Goal: Information Seeking & Learning: Learn about a topic

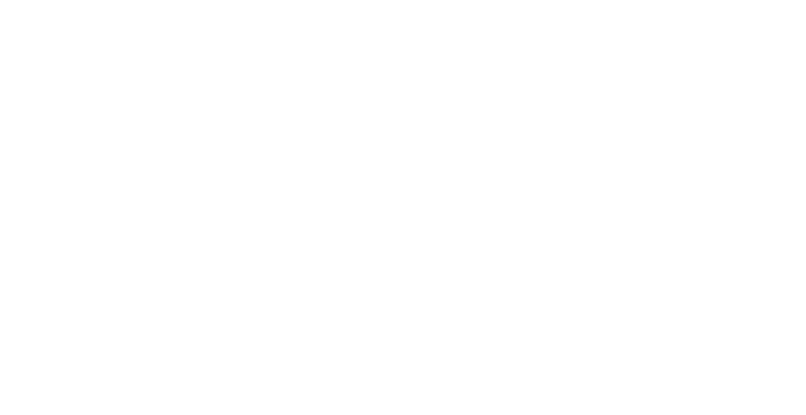
select select "FR"
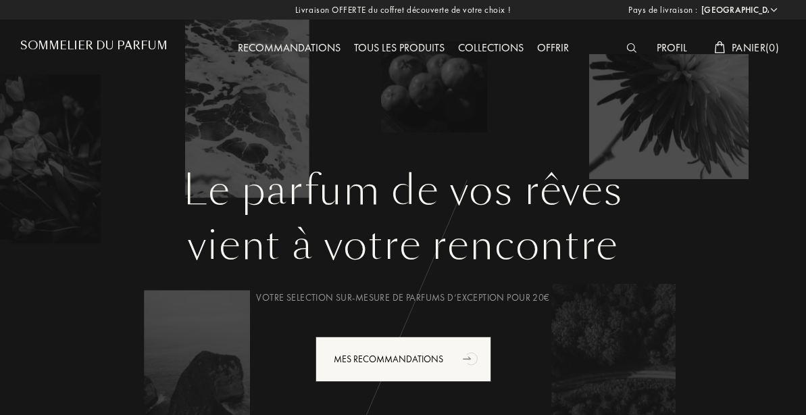
click at [557, 43] on div "Offrir" at bounding box center [553, 49] width 45 height 18
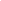
select select "FR"
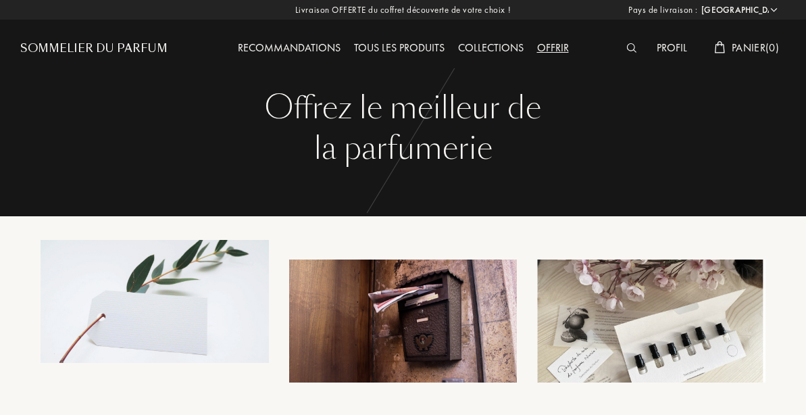
click at [452, 10] on div "Livraison OFFERTE du coffret découverte de votre choix ! Pays de livraison : Af…" at bounding box center [403, 10] width 806 height 20
click at [139, 44] on div "Sommelier du Parfum" at bounding box center [93, 49] width 147 height 16
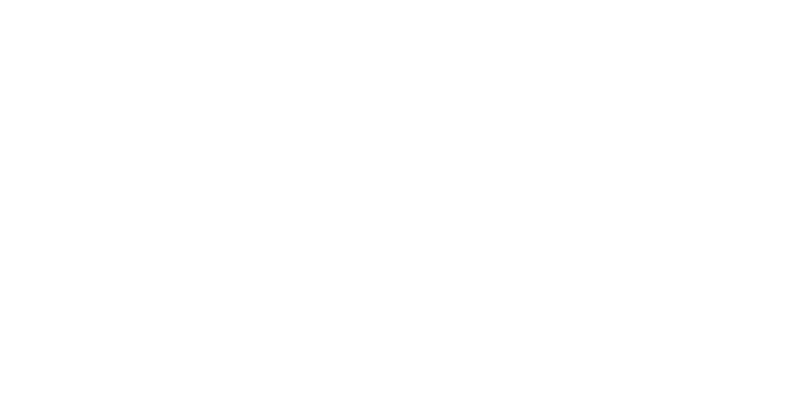
select select "FR"
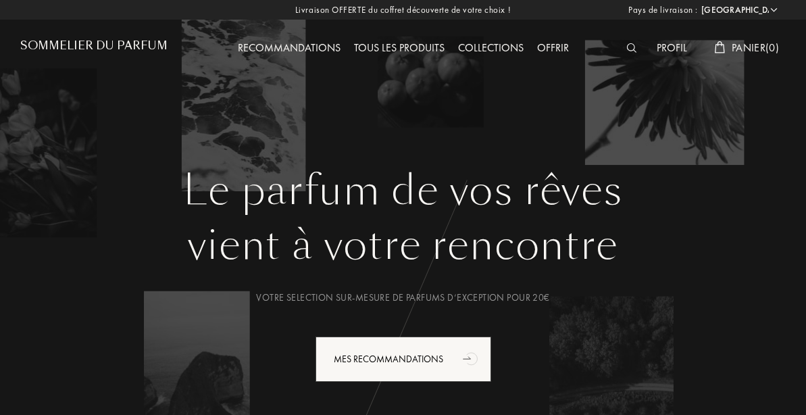
click at [629, 47] on img at bounding box center [632, 47] width 10 height 9
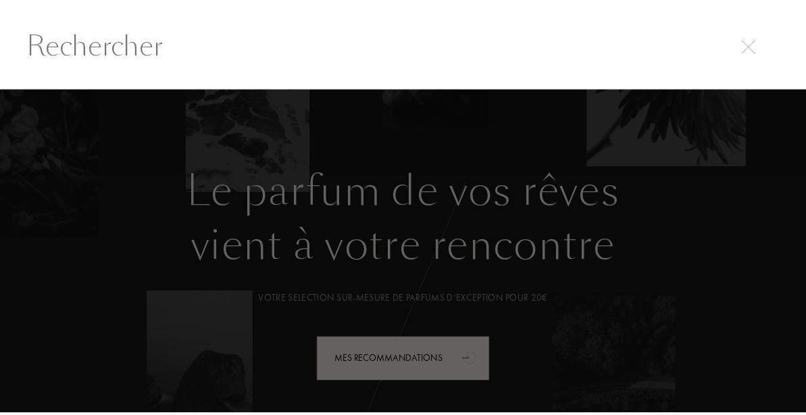
scroll to position [1, 0]
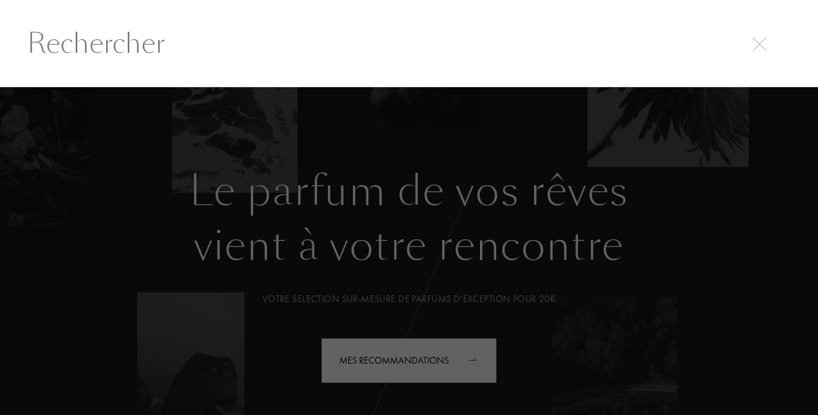
click at [319, 49] on input "text" at bounding box center [409, 43] width 818 height 41
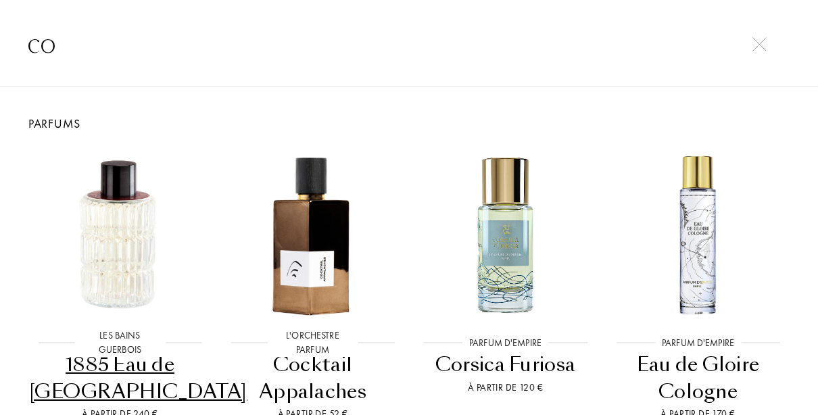
type input "c"
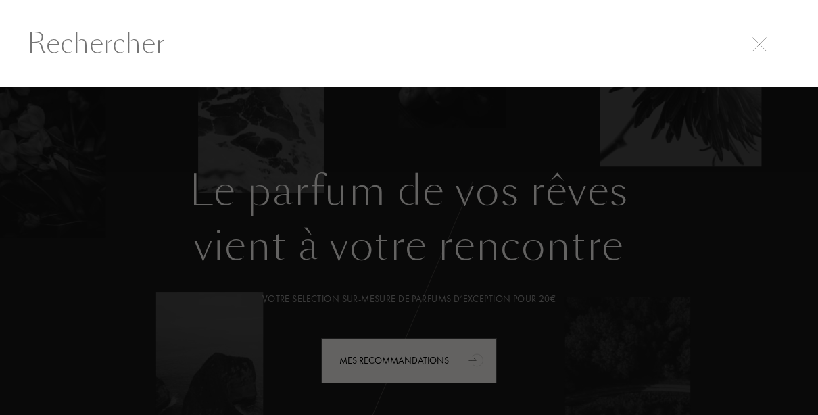
click at [758, 45] on img at bounding box center [759, 44] width 14 height 14
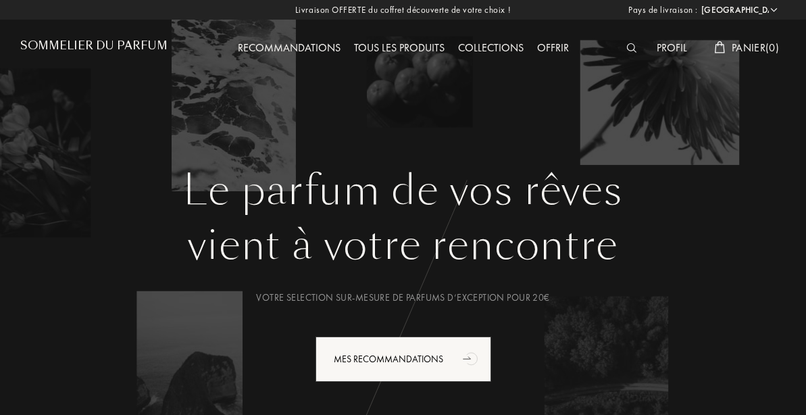
click at [399, 45] on div "Tous les produits" at bounding box center [399, 49] width 104 height 18
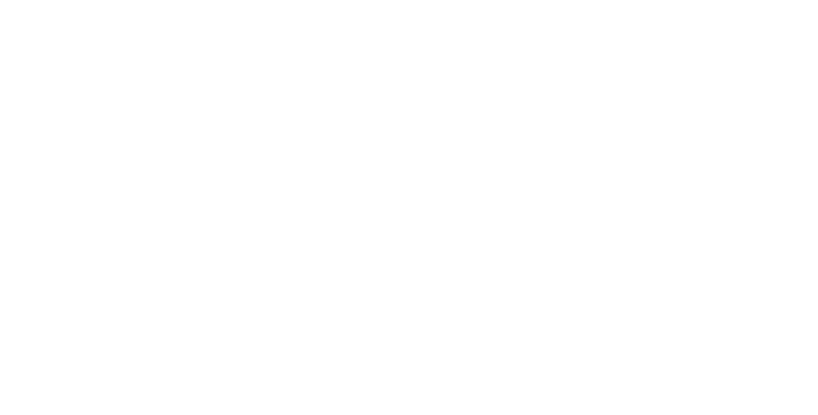
select select "FR"
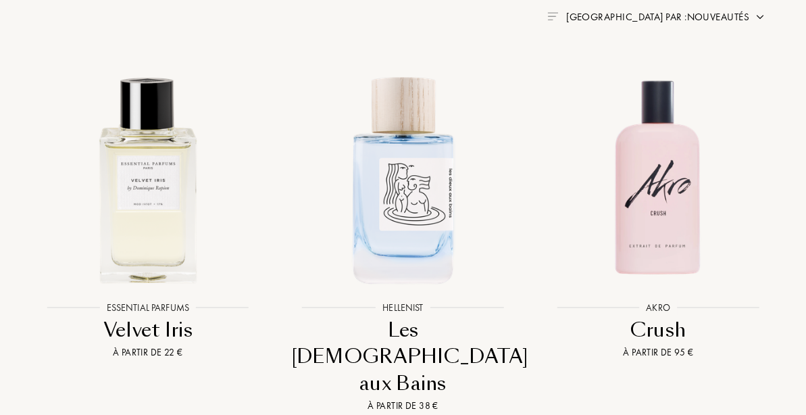
scroll to position [545, 0]
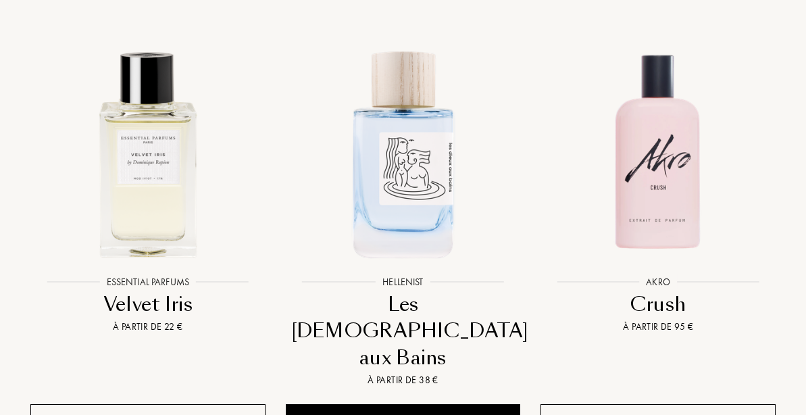
click at [541, 404] on div "+ Échantillons au panier" at bounding box center [658, 422] width 235 height 36
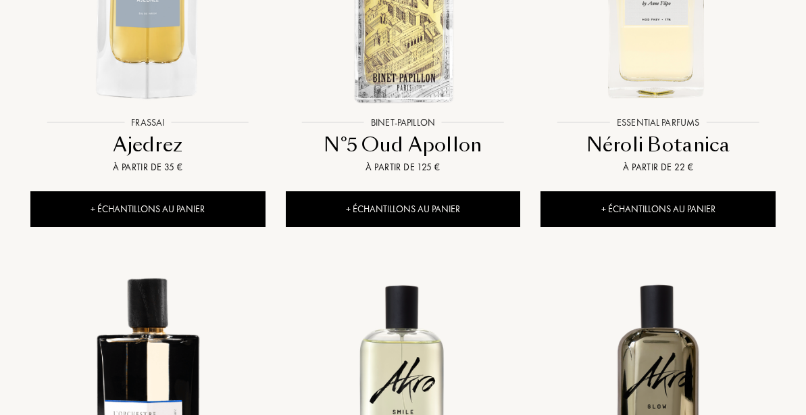
scroll to position [1241, 0]
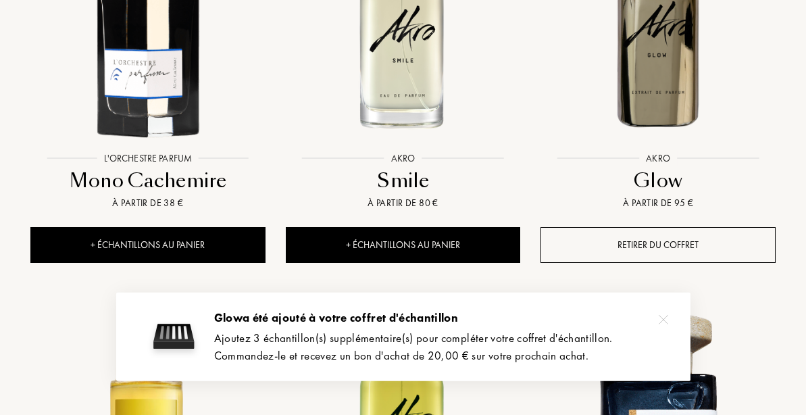
scroll to position [1504, 0]
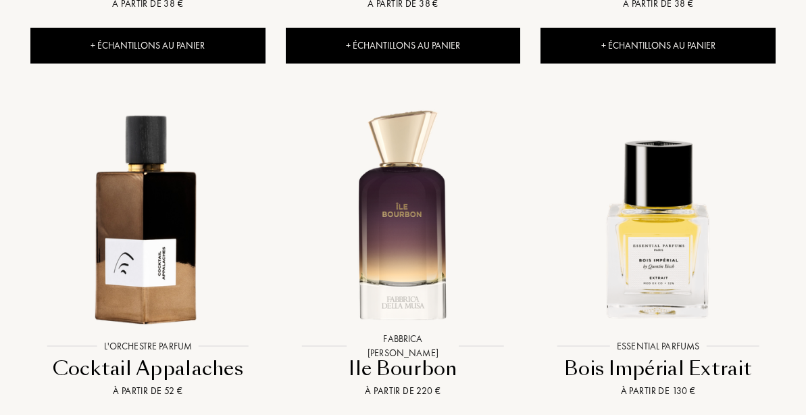
scroll to position [2520, 0]
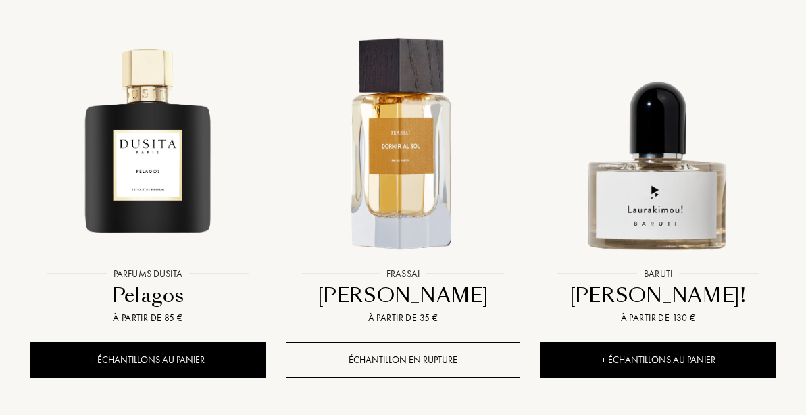
scroll to position [3506, 0]
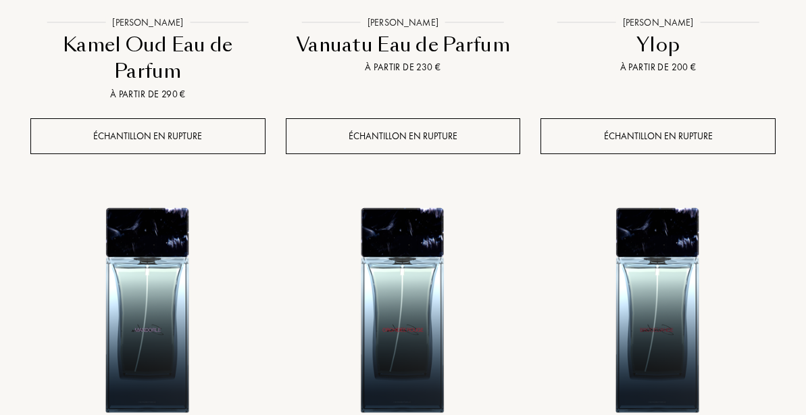
scroll to position [4552, 0]
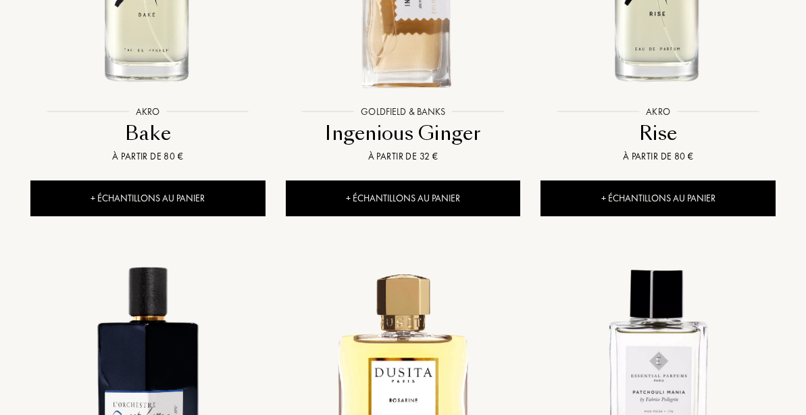
scroll to position [5566, 0]
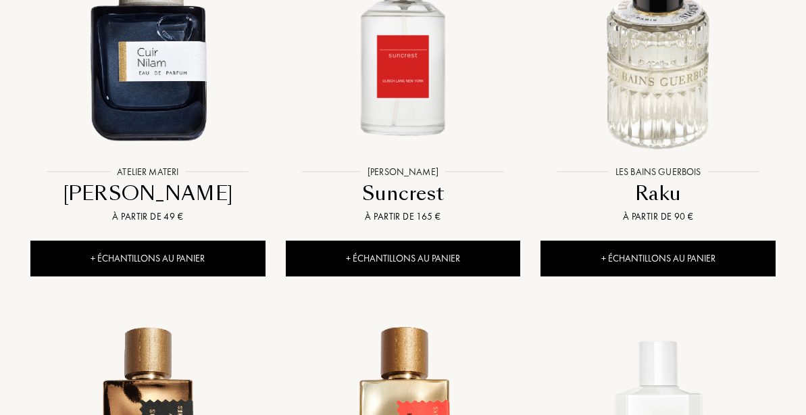
scroll to position [6565, 0]
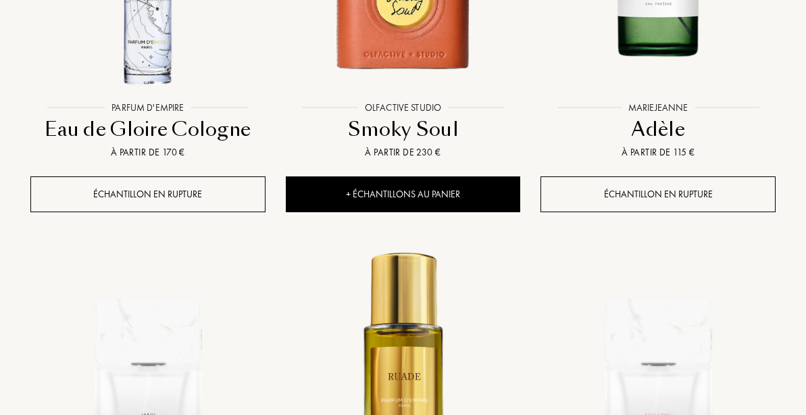
scroll to position [7590, 0]
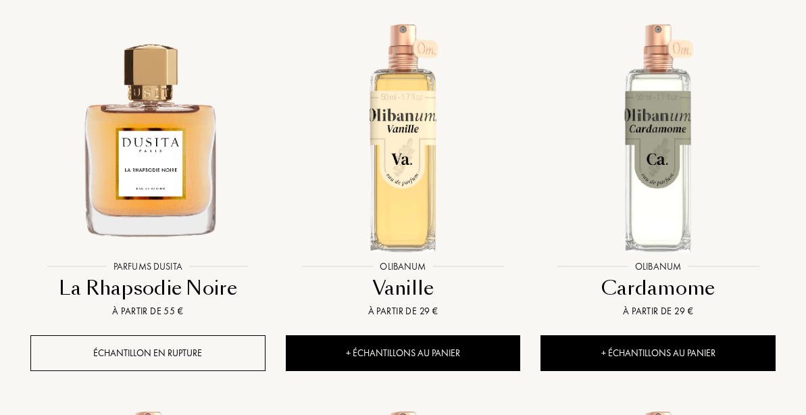
scroll to position [8685, 0]
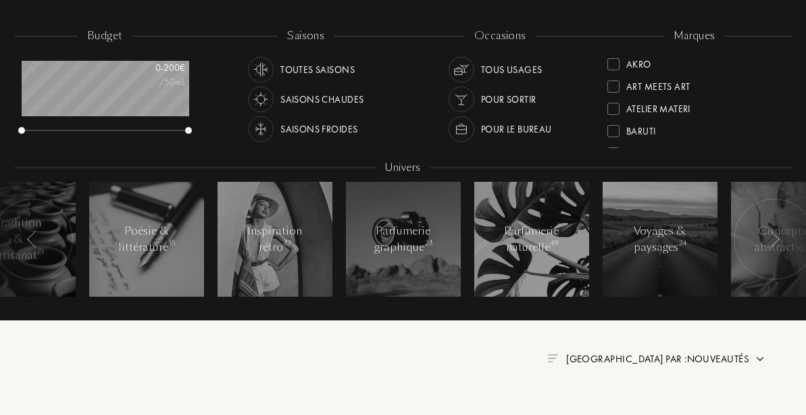
scroll to position [18, 0]
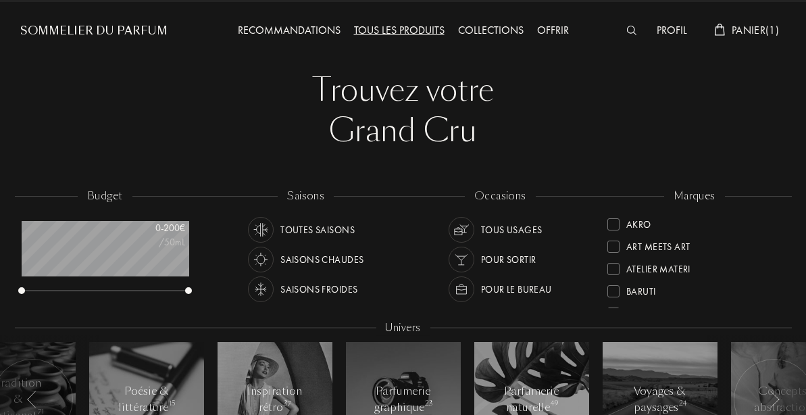
click at [613, 275] on div at bounding box center [614, 269] width 12 height 12
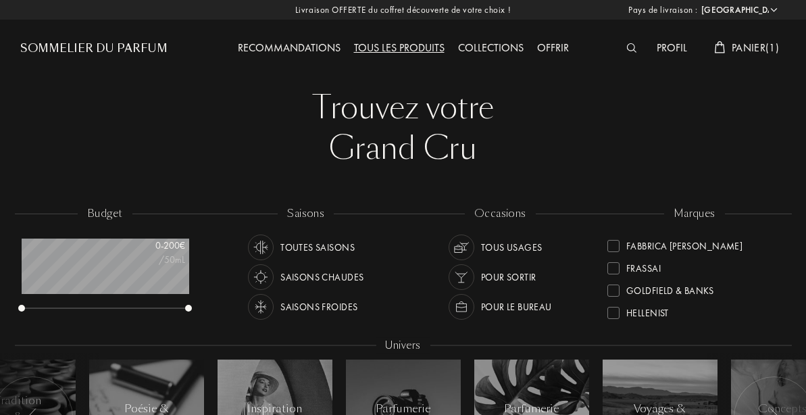
click at [633, 44] on div at bounding box center [635, 49] width 30 height 18
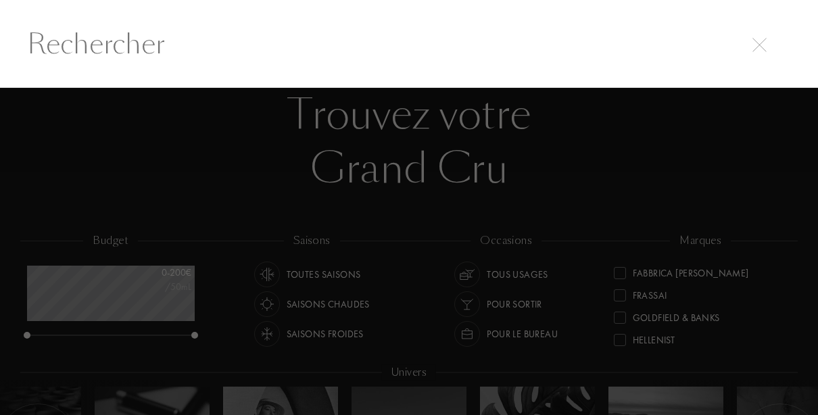
scroll to position [1, 0]
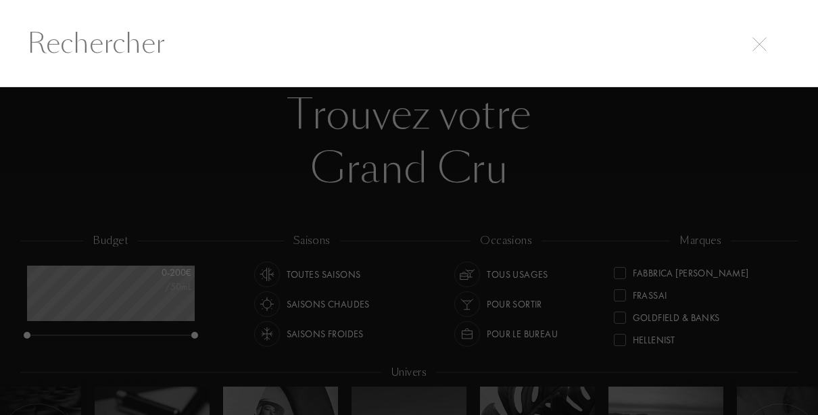
click at [529, 46] on input "text" at bounding box center [409, 43] width 818 height 41
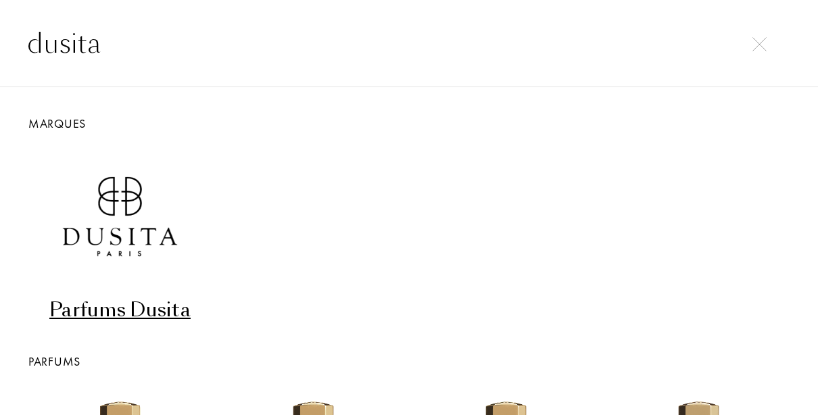
type input "dusita"
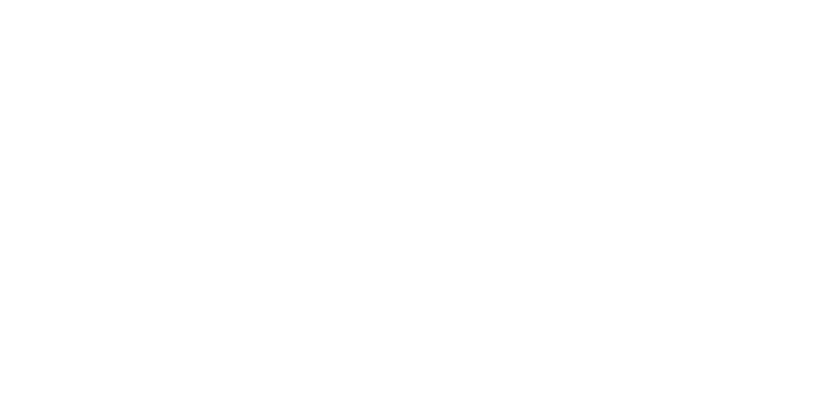
select select "FR"
